Goal: Ask a question

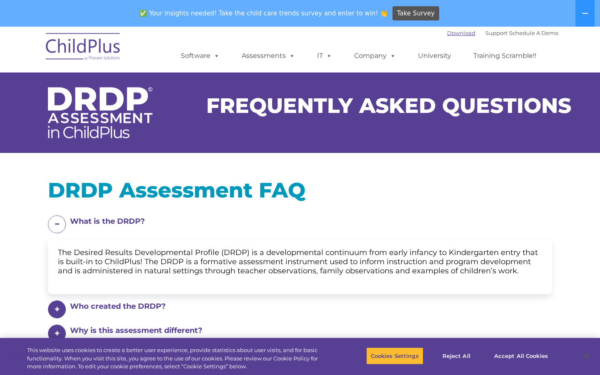
click at [447, 34] on link "Download" at bounding box center [461, 33] width 28 height 7
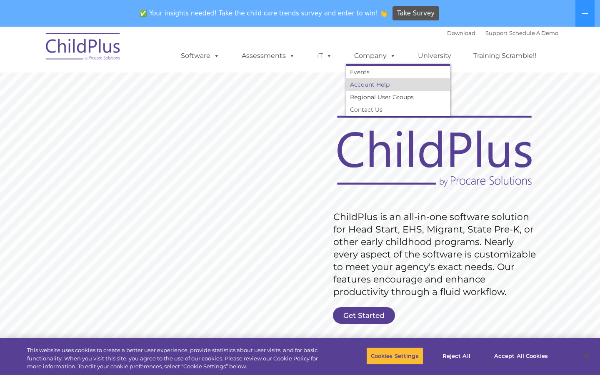
click at [369, 85] on link "Account Help" at bounding box center [398, 84] width 104 height 13
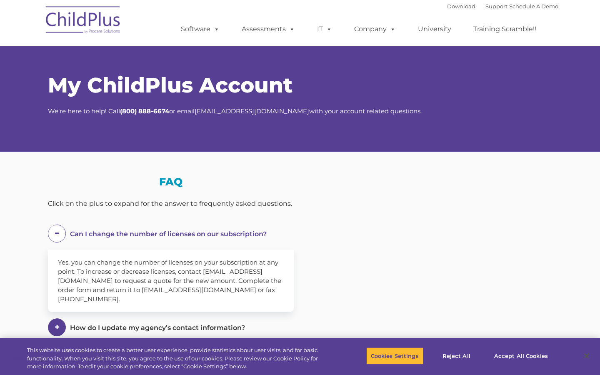
select select "MEDIUM"
